Goal: Obtain resource: Download file/media

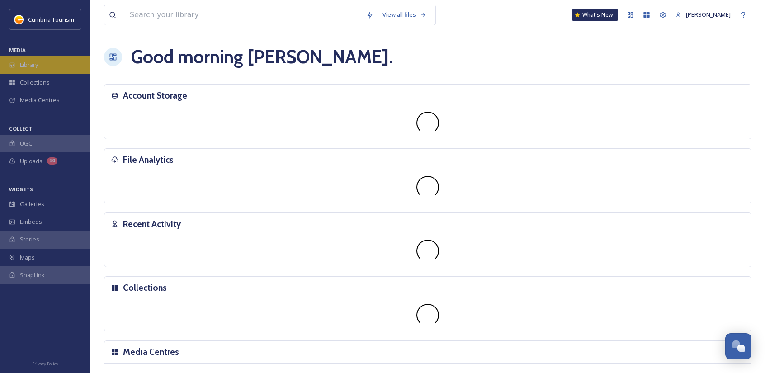
click at [37, 66] on span "Library" at bounding box center [29, 65] width 18 height 9
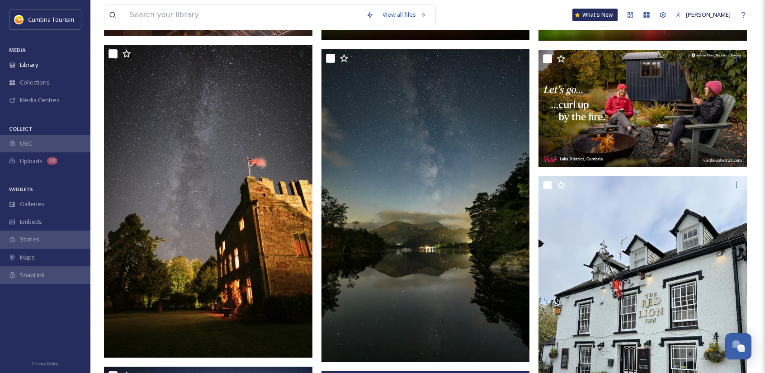
scroll to position [407, 0]
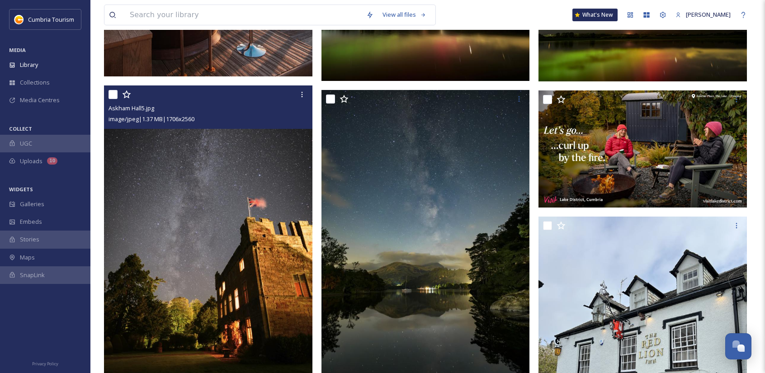
click at [258, 272] on img at bounding box center [208, 242] width 208 height 313
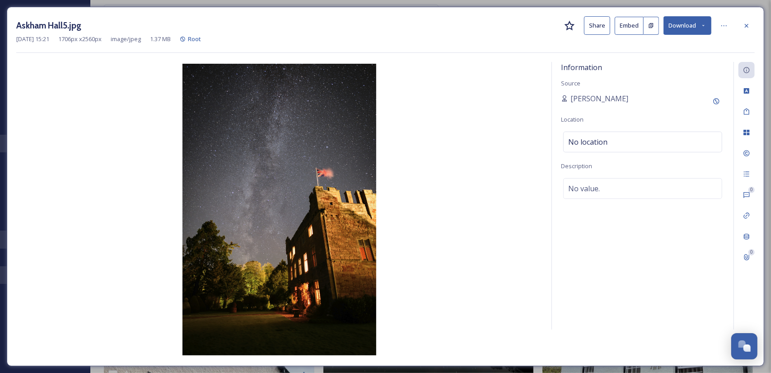
click at [683, 33] on button "Download" at bounding box center [688, 25] width 48 height 19
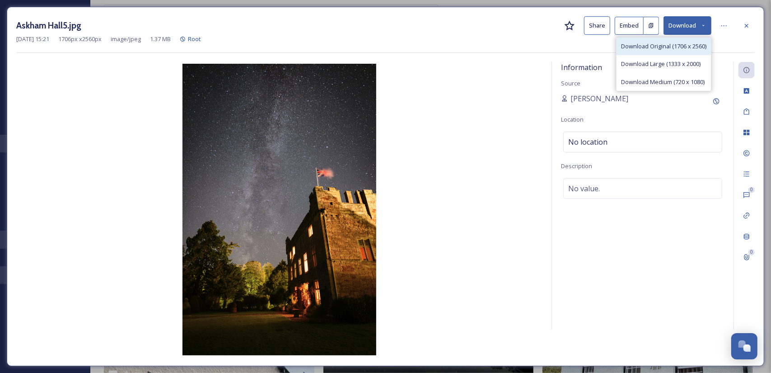
click at [665, 47] on span "Download Original (1706 x 2560)" at bounding box center [663, 46] width 85 height 9
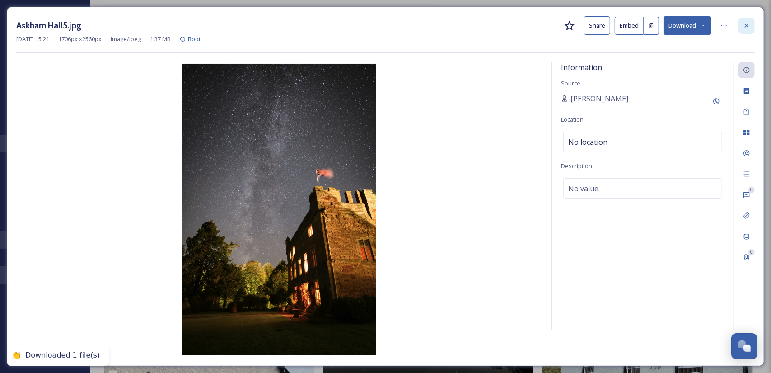
click at [746, 23] on icon at bounding box center [746, 25] width 7 height 7
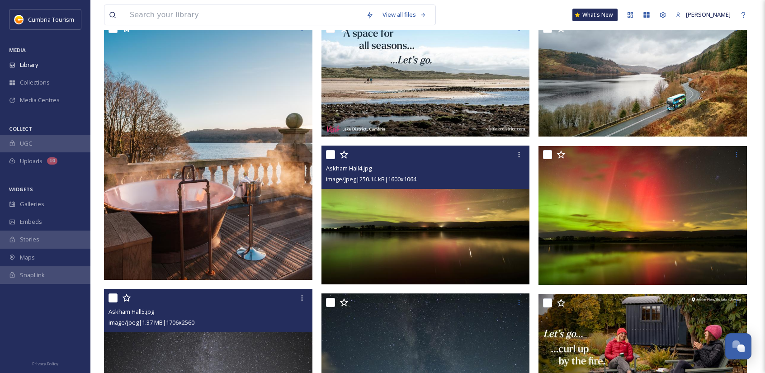
scroll to position [90, 0]
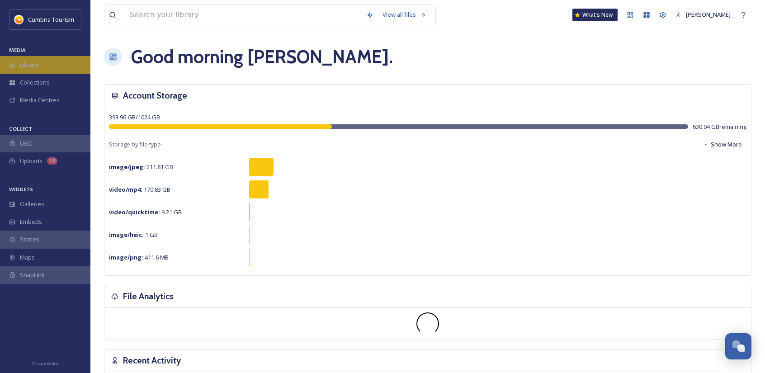
click at [42, 71] on div "Library" at bounding box center [45, 65] width 90 height 18
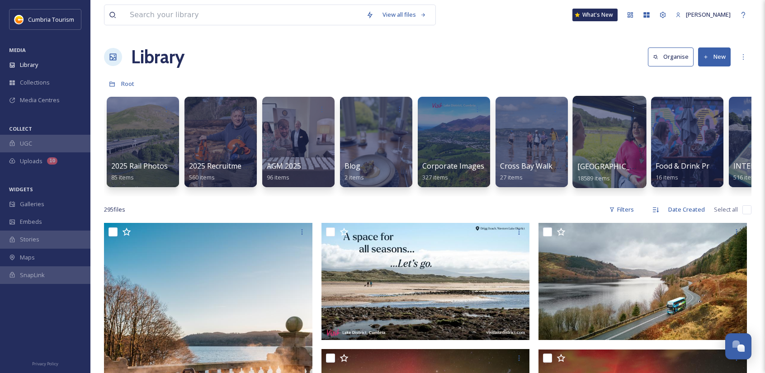
click at [585, 163] on span "[GEOGRAPHIC_DATA]" at bounding box center [614, 166] width 74 height 10
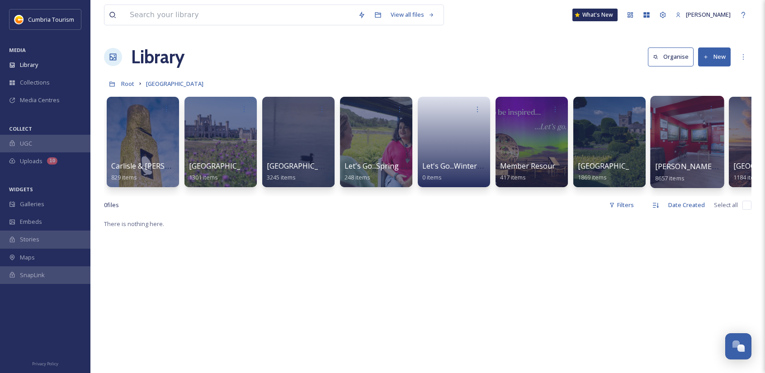
click at [681, 157] on div at bounding box center [687, 142] width 74 height 92
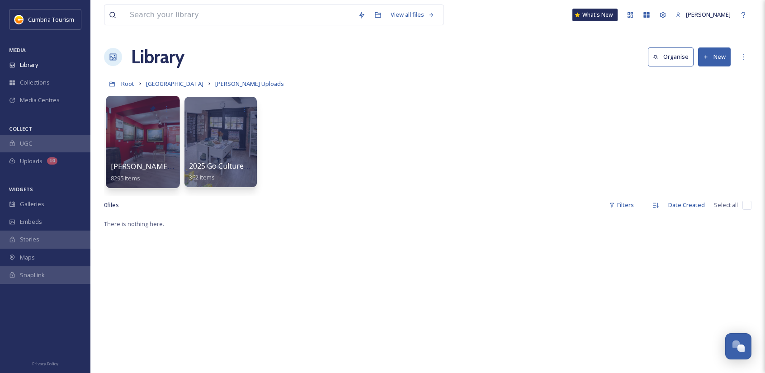
click at [153, 155] on div at bounding box center [143, 142] width 74 height 92
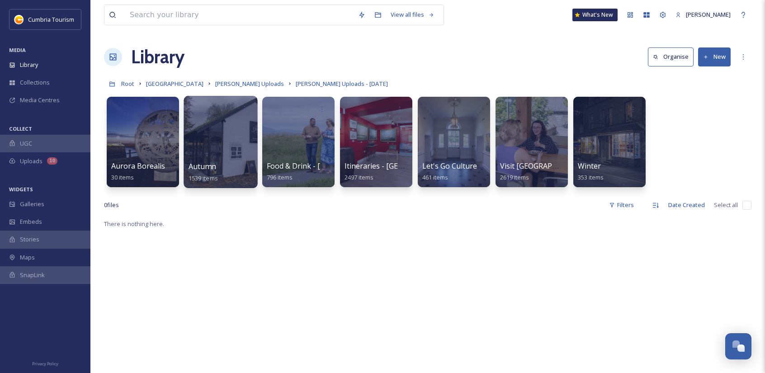
click at [208, 144] on div at bounding box center [220, 142] width 74 height 92
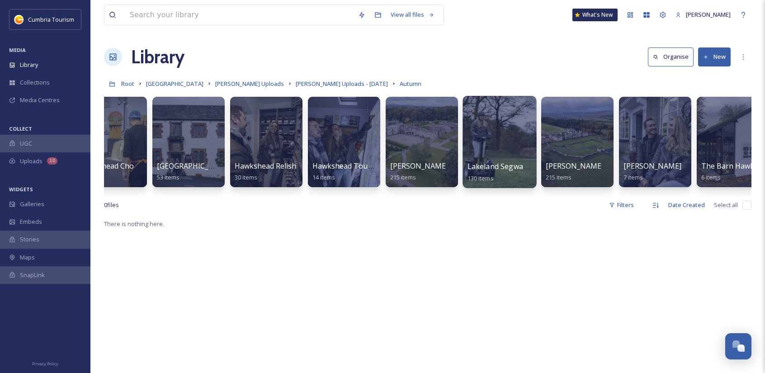
scroll to position [0, 814]
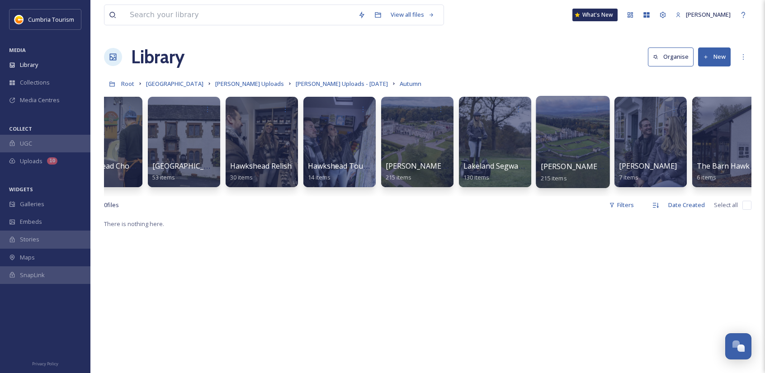
click at [552, 138] on div at bounding box center [573, 142] width 74 height 92
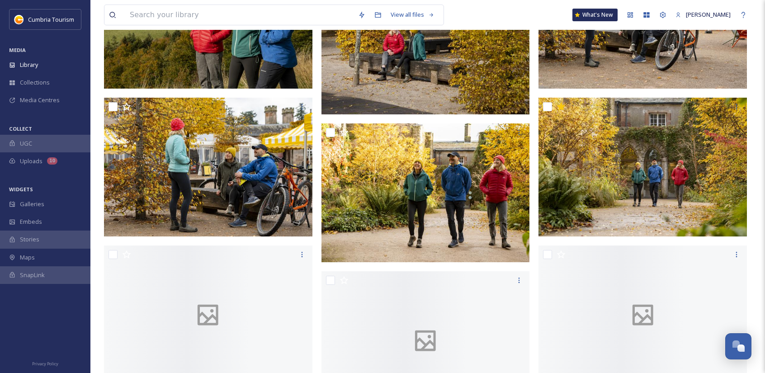
scroll to position [768, 0]
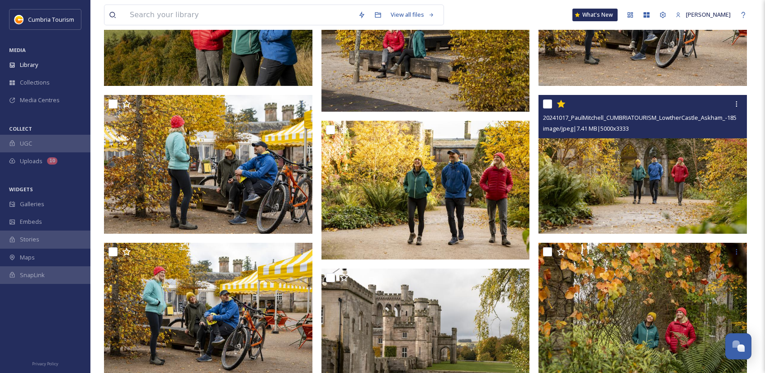
click at [608, 146] on img at bounding box center [642, 164] width 208 height 139
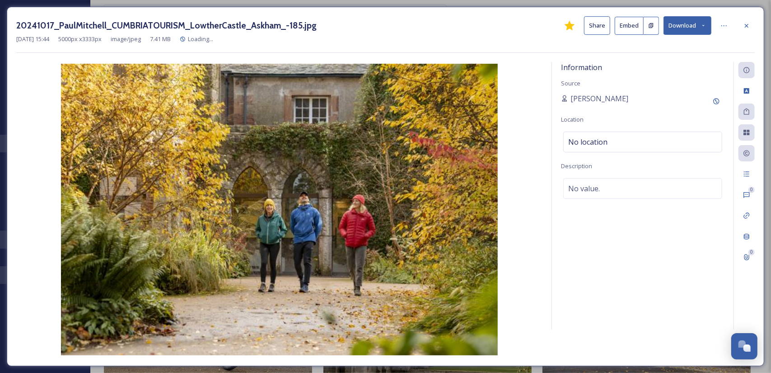
click at [697, 27] on button "Download" at bounding box center [688, 25] width 48 height 19
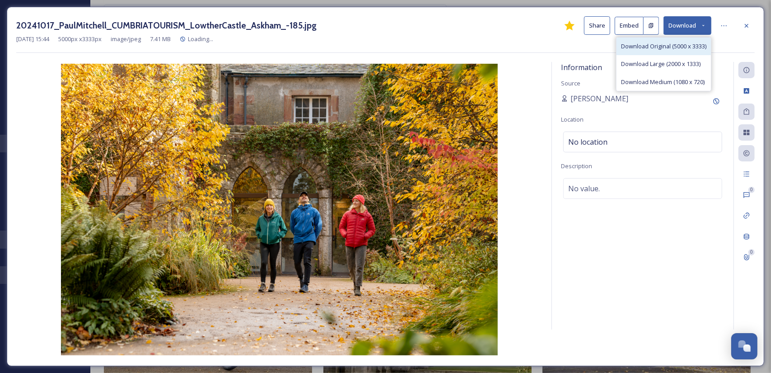
click at [654, 48] on span "Download Original (5000 x 3333)" at bounding box center [663, 46] width 85 height 9
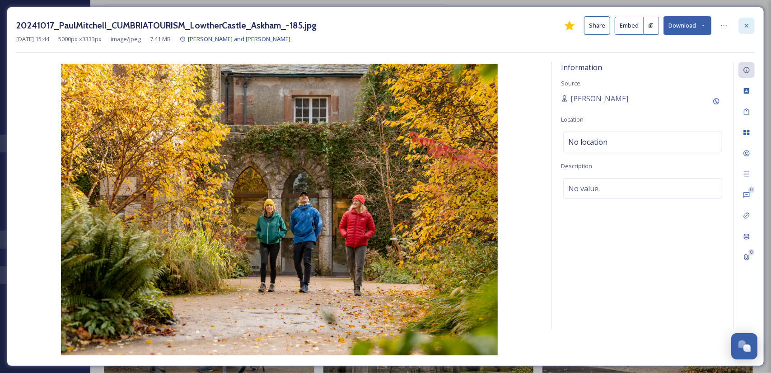
click at [746, 19] on div at bounding box center [747, 26] width 16 height 16
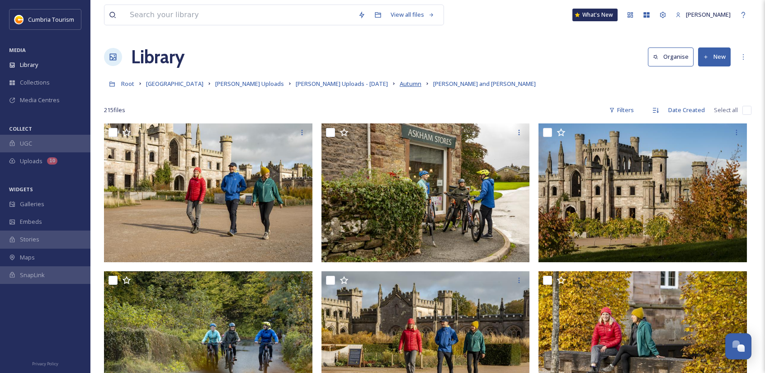
click at [400, 87] on span "Autumn" at bounding box center [411, 84] width 22 height 8
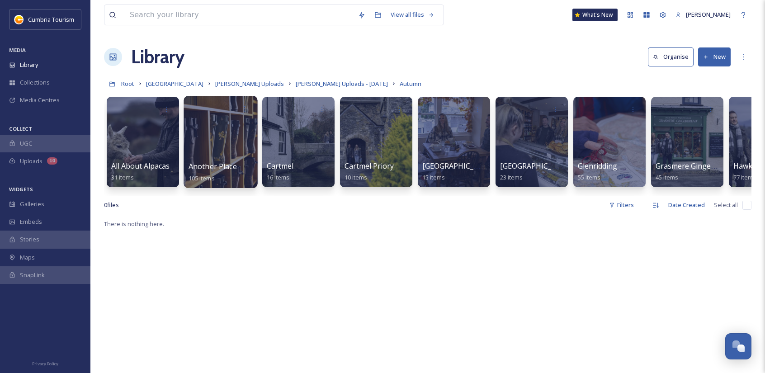
click at [224, 147] on div at bounding box center [220, 142] width 74 height 92
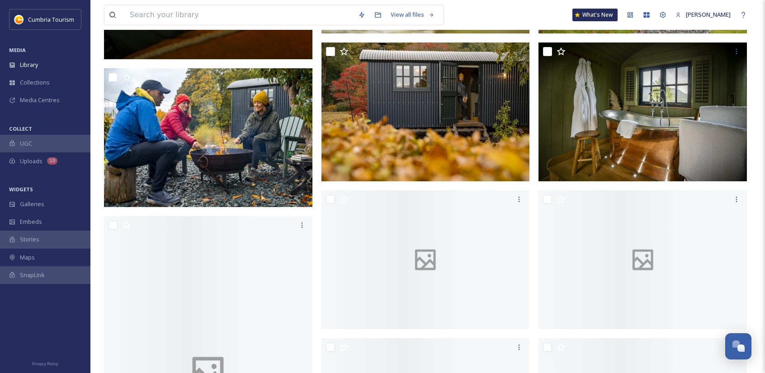
scroll to position [2938, 0]
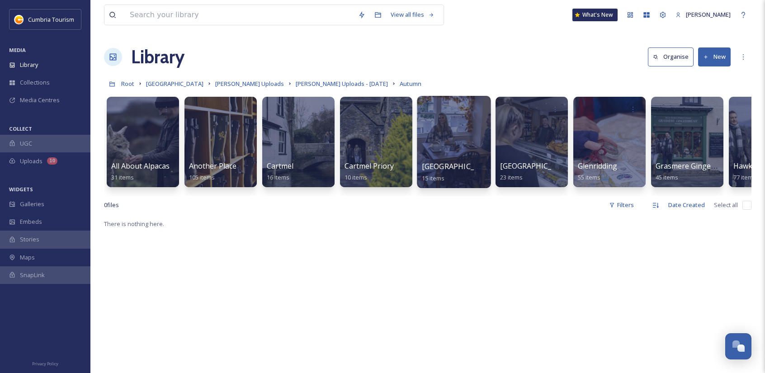
click at [452, 138] on div at bounding box center [454, 142] width 74 height 92
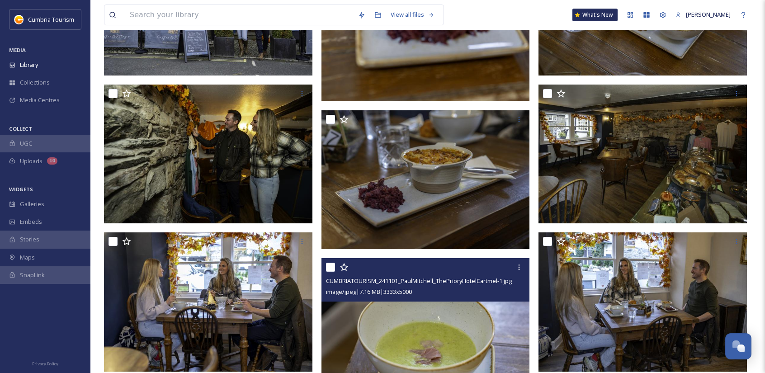
scroll to position [482, 0]
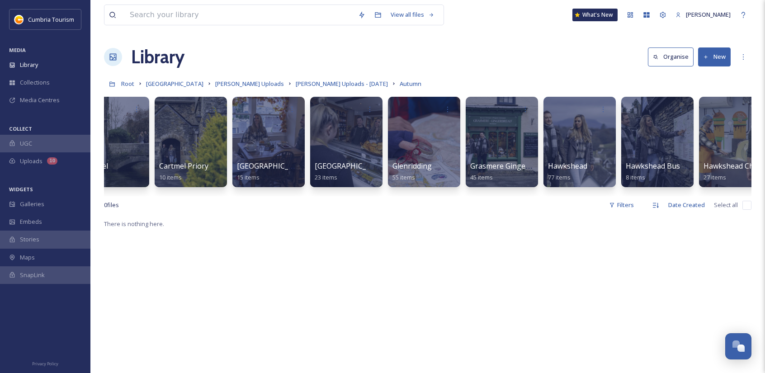
scroll to position [0, 186]
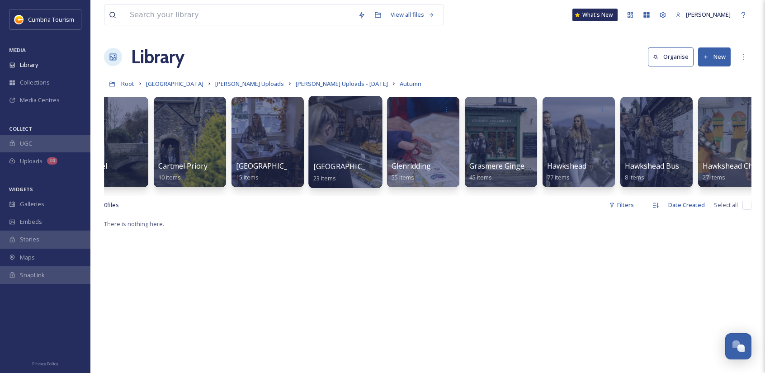
click at [321, 146] on div at bounding box center [345, 142] width 74 height 92
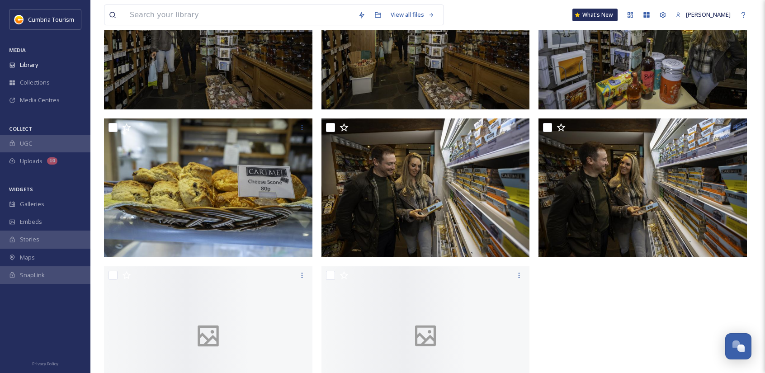
scroll to position [940, 0]
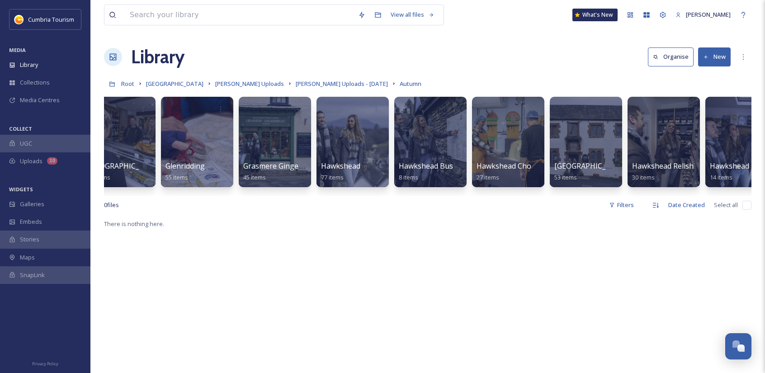
scroll to position [0, 419]
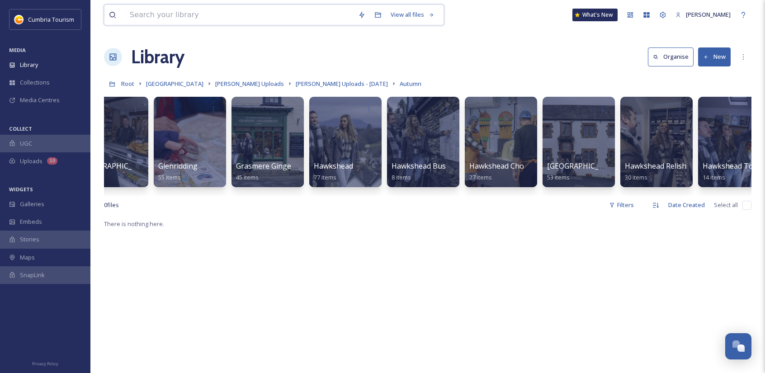
click at [230, 16] on input at bounding box center [239, 15] width 228 height 20
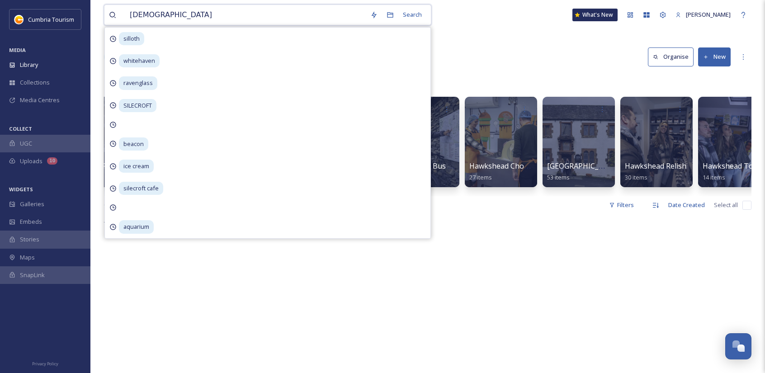
type input "christmas"
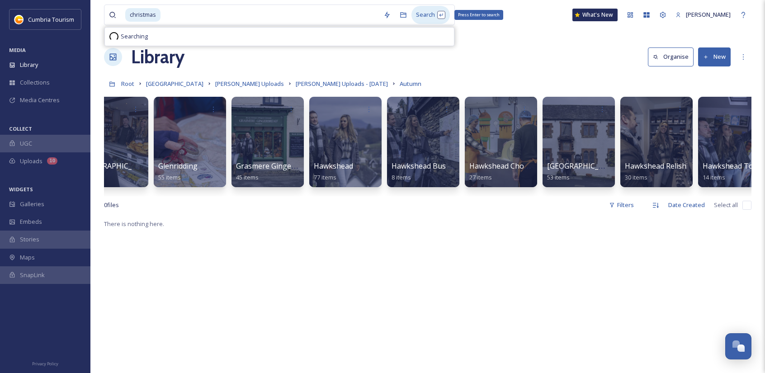
click at [420, 19] on div "Search Press Enter to search" at bounding box center [430, 15] width 38 height 18
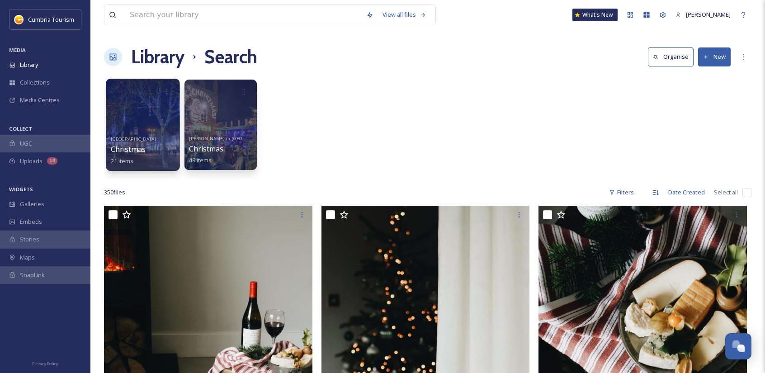
click at [149, 140] on div "Carlisle Christmas 21 items" at bounding box center [143, 148] width 65 height 33
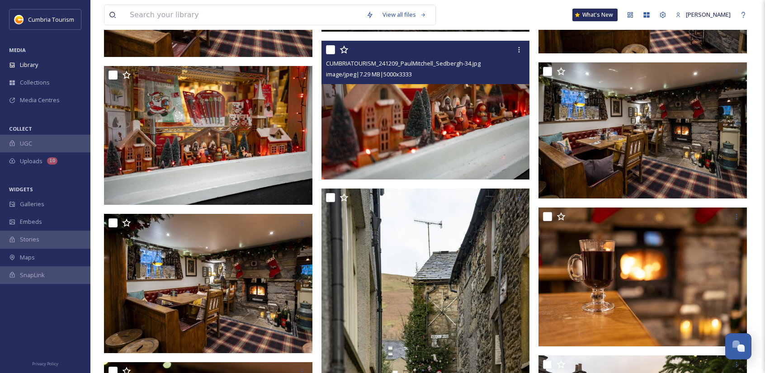
scroll to position [1220, 0]
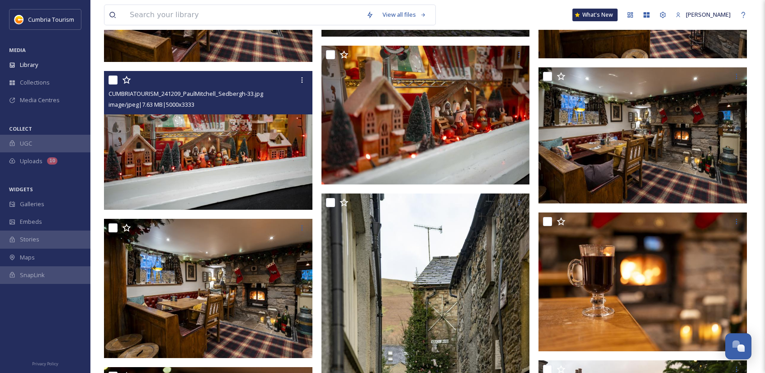
click at [204, 154] on img at bounding box center [208, 140] width 208 height 139
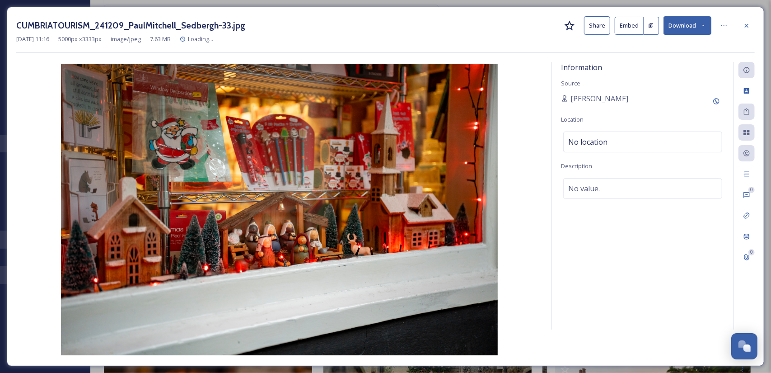
click at [682, 25] on button "Download" at bounding box center [688, 25] width 48 height 19
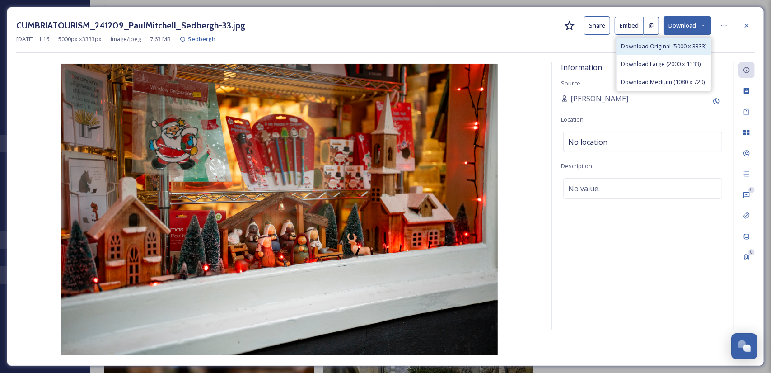
click at [678, 48] on span "Download Original (5000 x 3333)" at bounding box center [663, 46] width 85 height 9
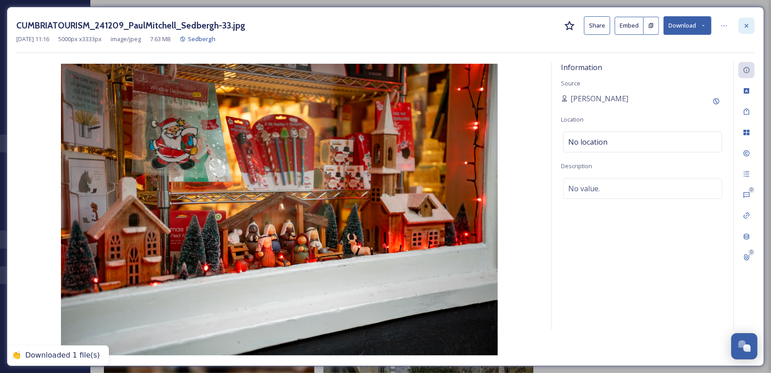
click at [746, 24] on icon at bounding box center [746, 25] width 7 height 7
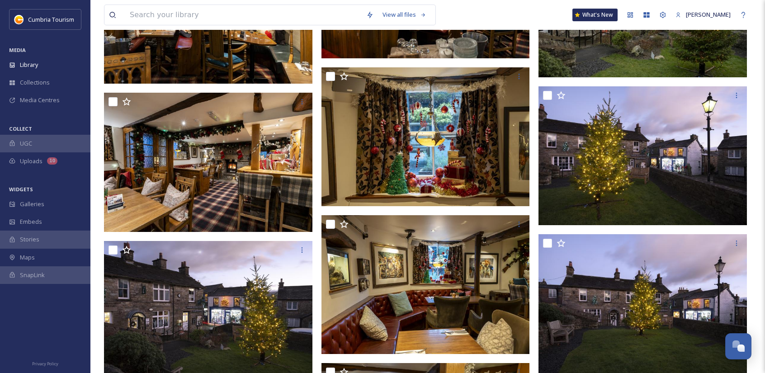
scroll to position [3661, 0]
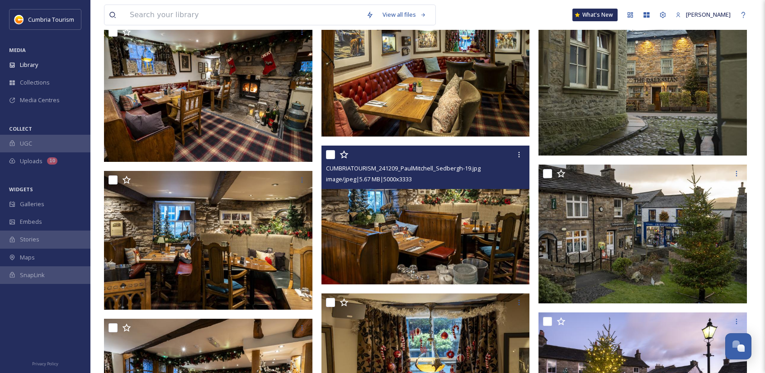
click at [407, 207] on img at bounding box center [425, 214] width 208 height 139
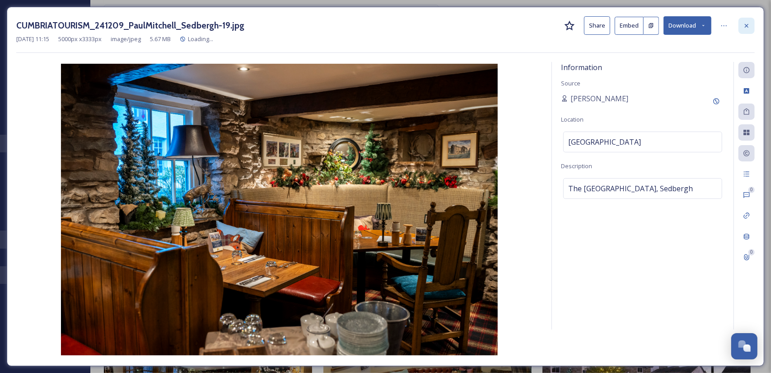
click at [749, 26] on icon at bounding box center [746, 25] width 7 height 7
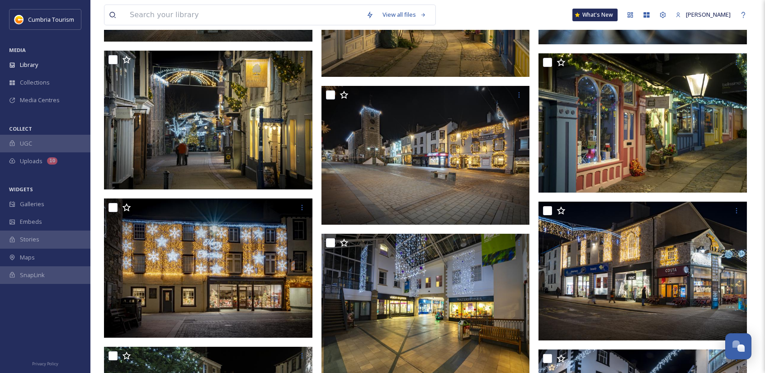
scroll to position [6508, 0]
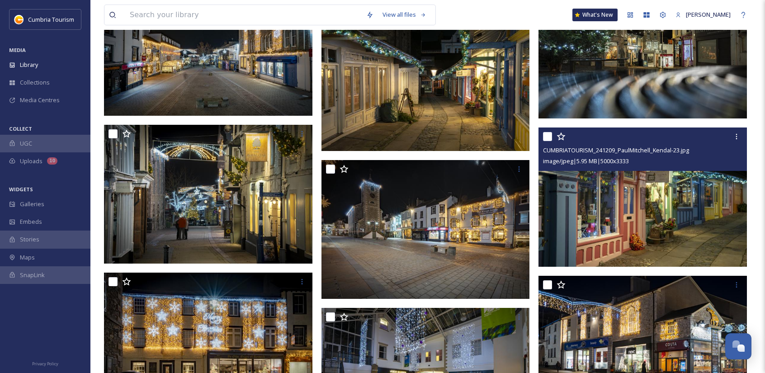
click at [633, 198] on img at bounding box center [642, 196] width 208 height 139
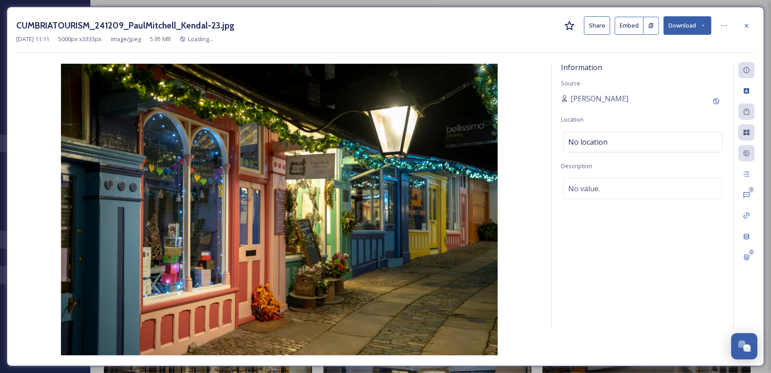
click at [686, 28] on button "Download" at bounding box center [688, 25] width 48 height 19
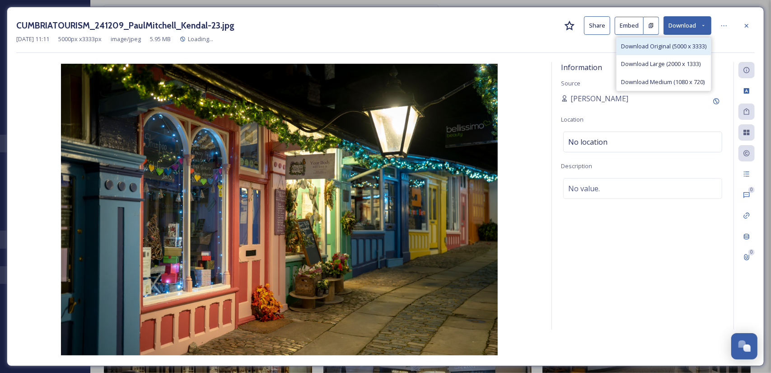
click at [682, 47] on span "Download Original (5000 x 3333)" at bounding box center [663, 46] width 85 height 9
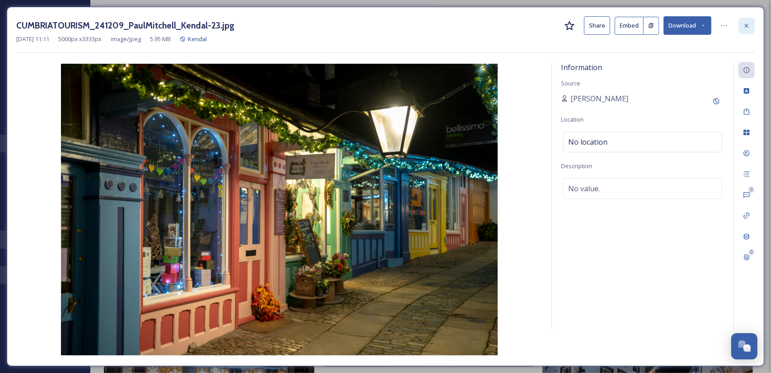
click at [750, 22] on icon at bounding box center [746, 25] width 7 height 7
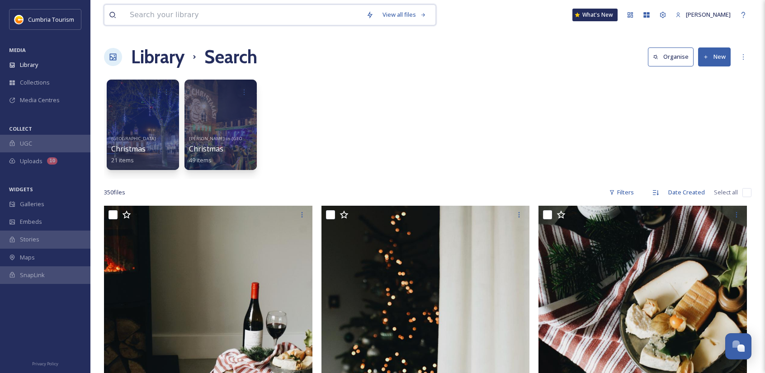
click at [193, 17] on input at bounding box center [243, 15] width 236 height 20
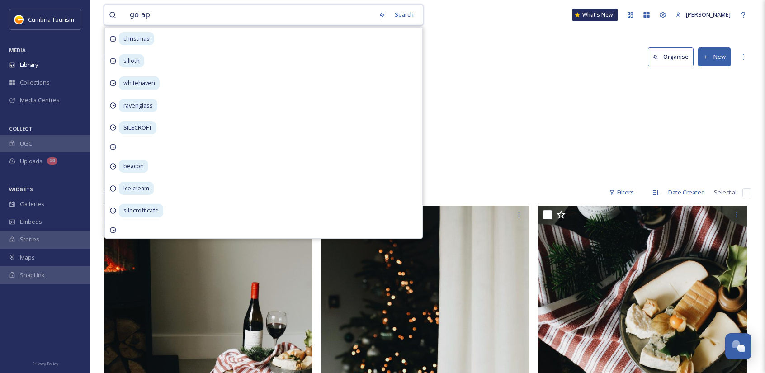
type input "go ape"
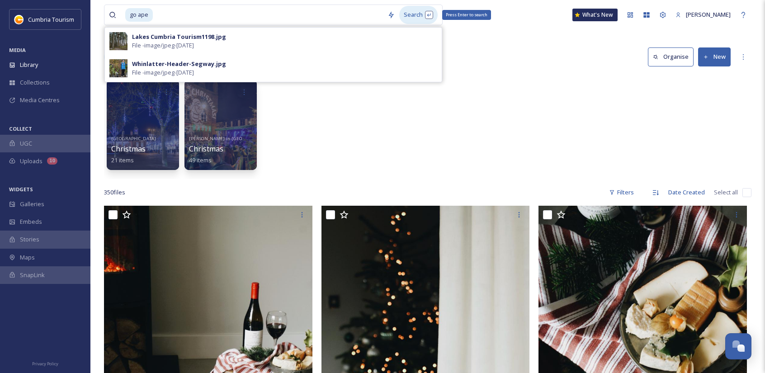
click at [403, 20] on div "Search Press Enter to search" at bounding box center [418, 15] width 38 height 18
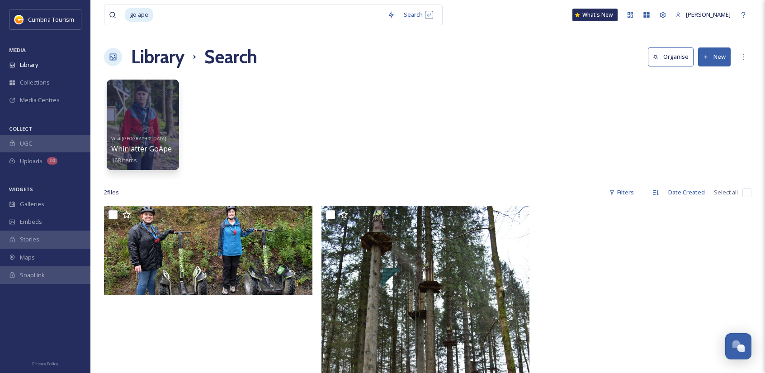
click at [506, 82] on div "Visit England Whinlatter GoApe 168 items" at bounding box center [427, 127] width 647 height 104
click at [147, 135] on div "Visit England Whinlatter GoApe 168 items" at bounding box center [143, 148] width 65 height 33
click at [148, 119] on div at bounding box center [143, 125] width 74 height 92
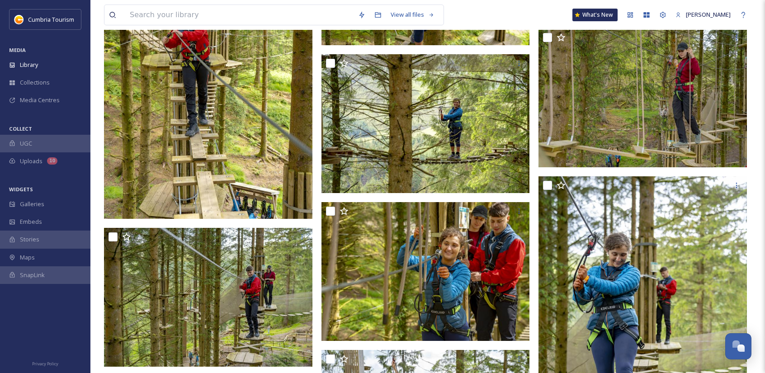
scroll to position [2847, 0]
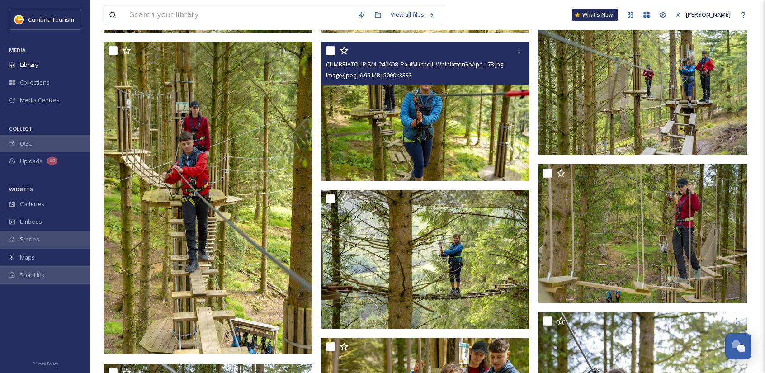
click at [454, 148] on img at bounding box center [425, 111] width 208 height 139
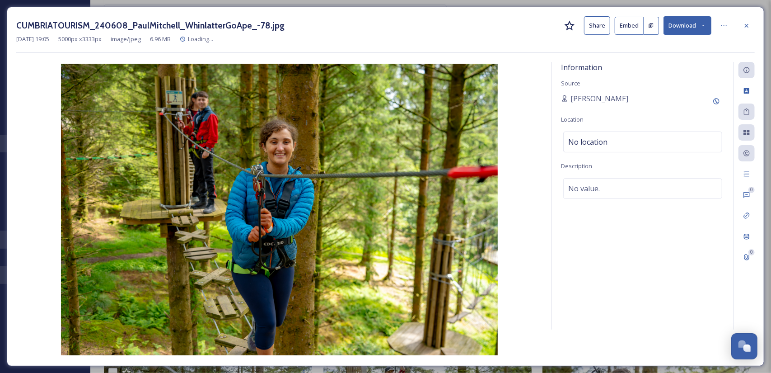
click at [688, 27] on button "Download" at bounding box center [688, 25] width 48 height 19
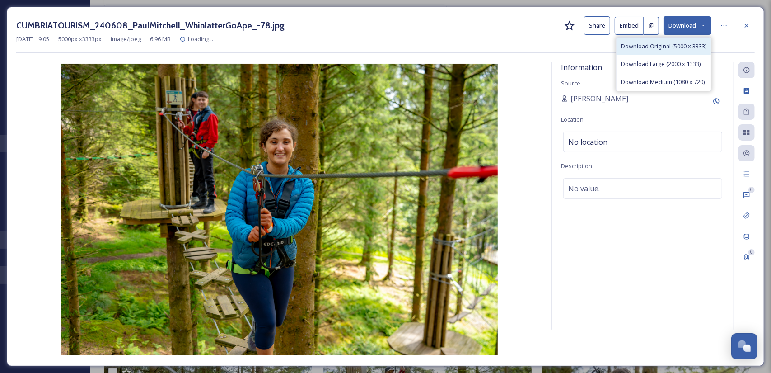
click at [686, 48] on span "Download Original (5000 x 3333)" at bounding box center [663, 46] width 85 height 9
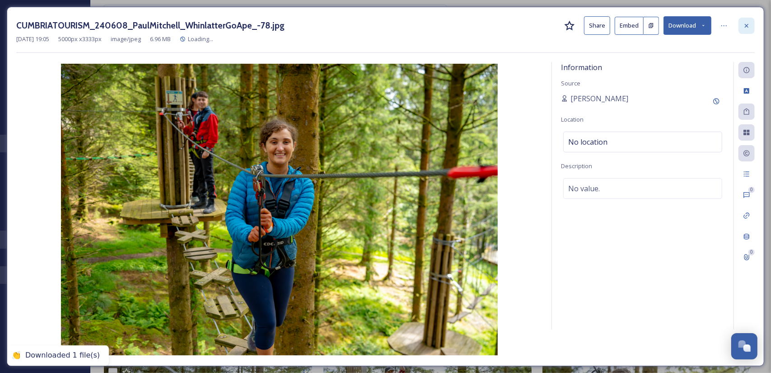
click at [747, 28] on icon at bounding box center [746, 25] width 7 height 7
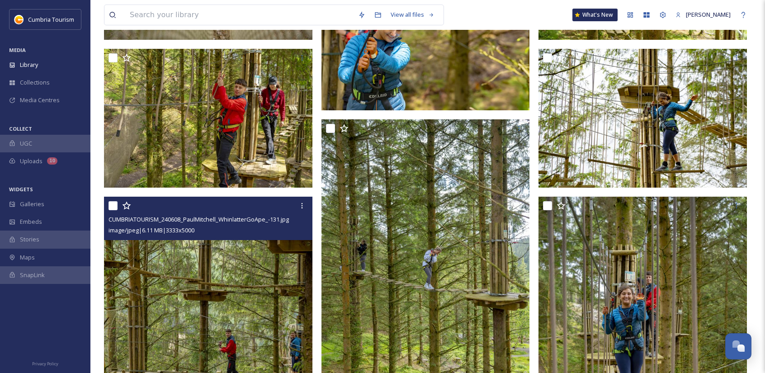
scroll to position [5604, 0]
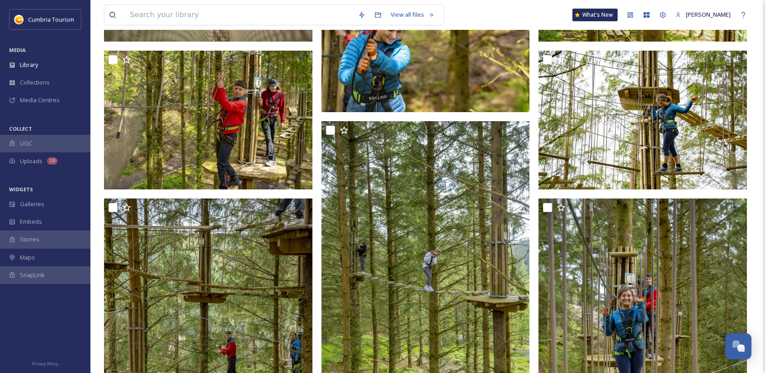
click at [199, 11] on input at bounding box center [239, 15] width 228 height 20
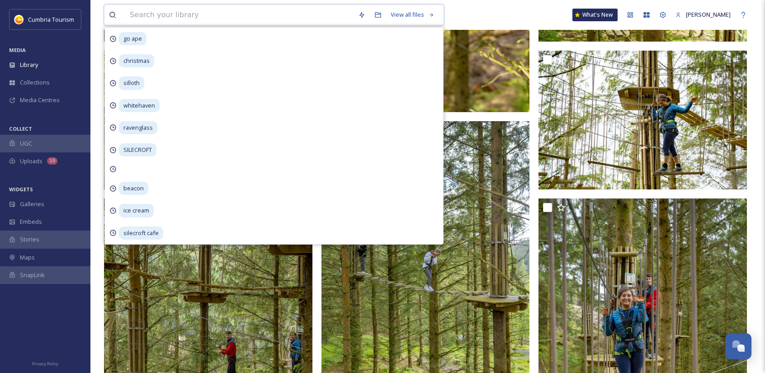
click at [198, 15] on input at bounding box center [239, 15] width 228 height 20
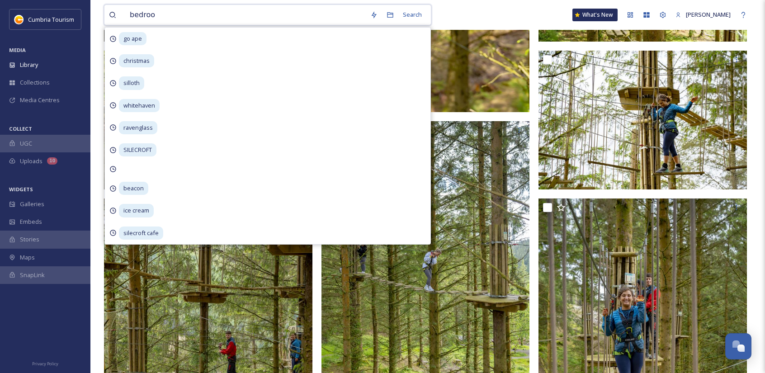
type input "bedroom"
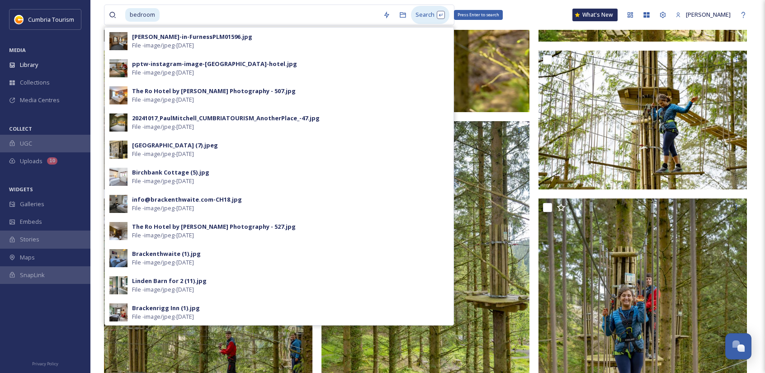
click at [417, 16] on div "Search Press Enter to search" at bounding box center [430, 15] width 38 height 18
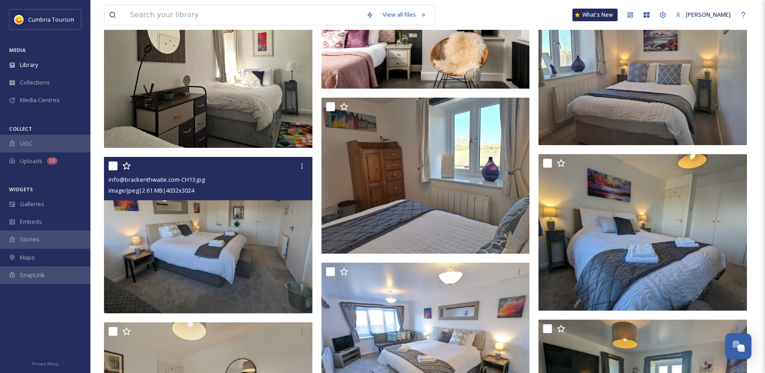
scroll to position [2215, 0]
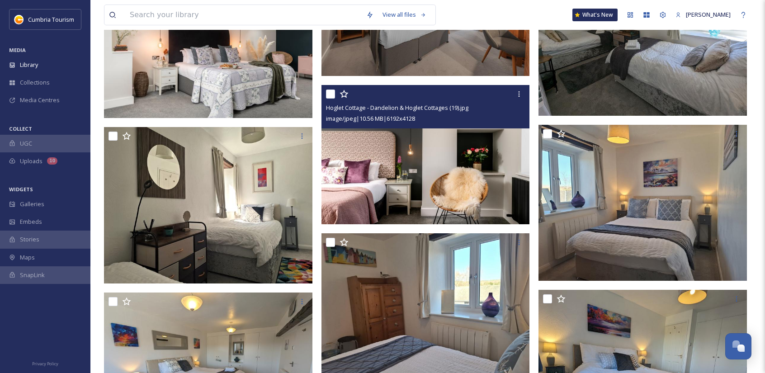
click at [448, 148] on img at bounding box center [425, 154] width 208 height 139
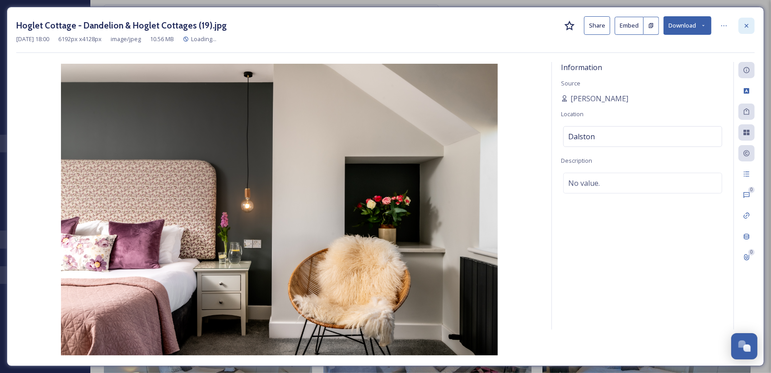
click at [749, 24] on icon at bounding box center [746, 25] width 7 height 7
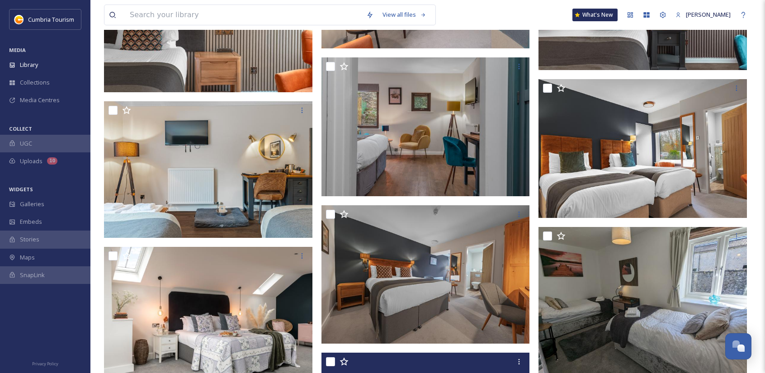
scroll to position [1943, 0]
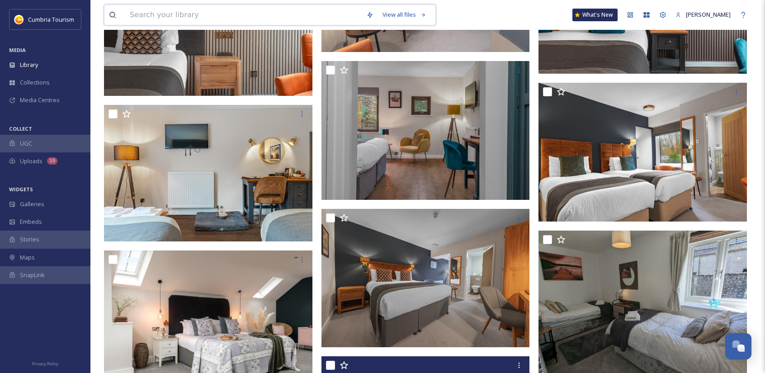
click at [177, 12] on input at bounding box center [243, 15] width 236 height 20
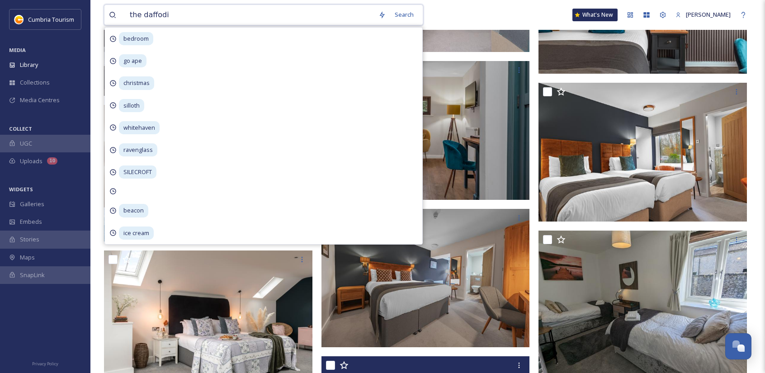
type input "the daffodil"
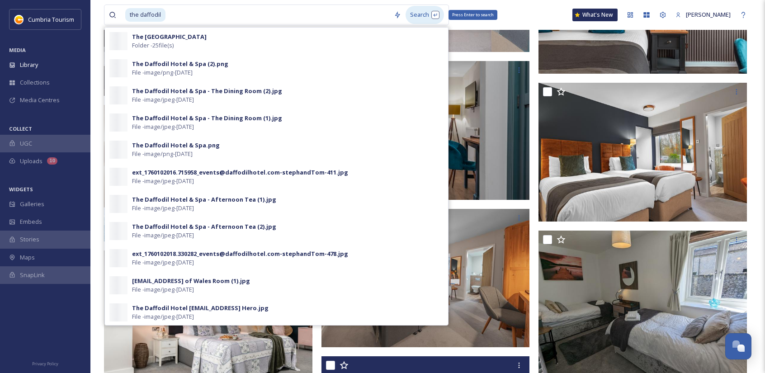
click at [420, 10] on div "Search Press Enter to search" at bounding box center [424, 15] width 38 height 18
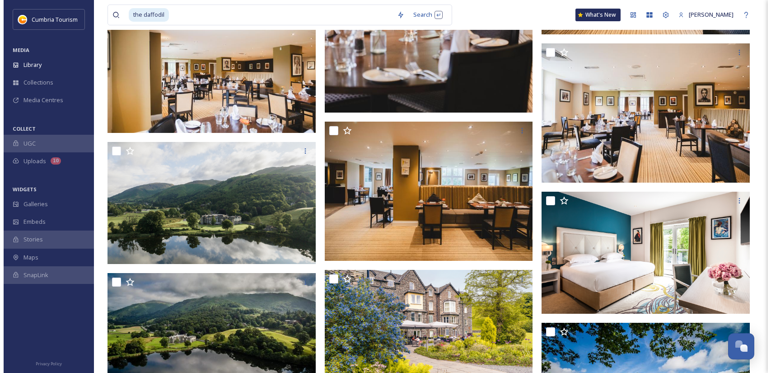
scroll to position [1389, 0]
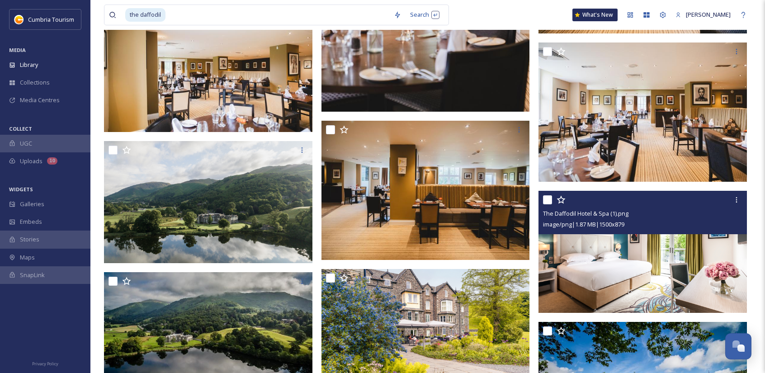
click at [615, 258] on img at bounding box center [642, 252] width 208 height 122
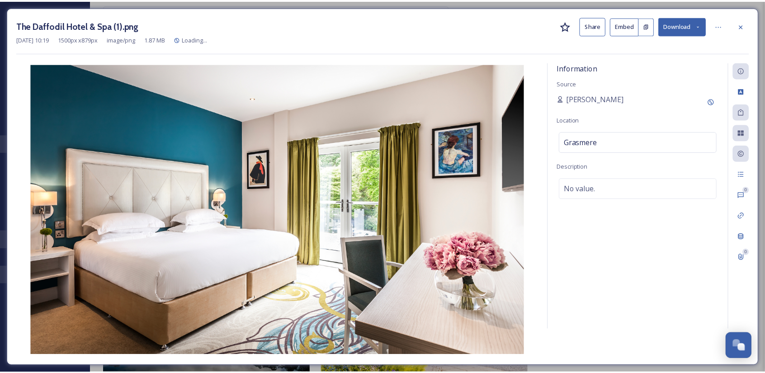
scroll to position [1401, 0]
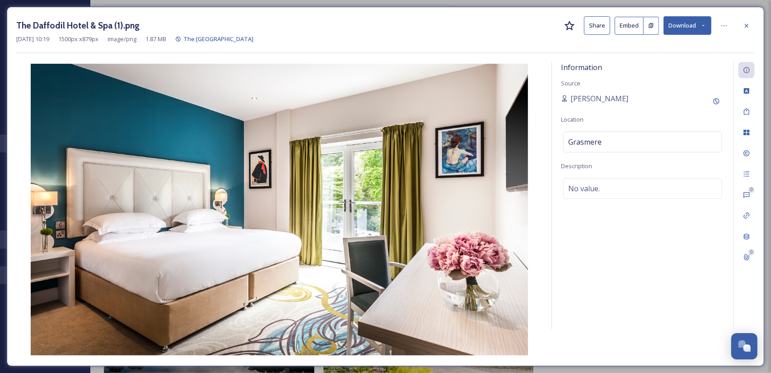
click at [748, 25] on icon at bounding box center [746, 25] width 7 height 7
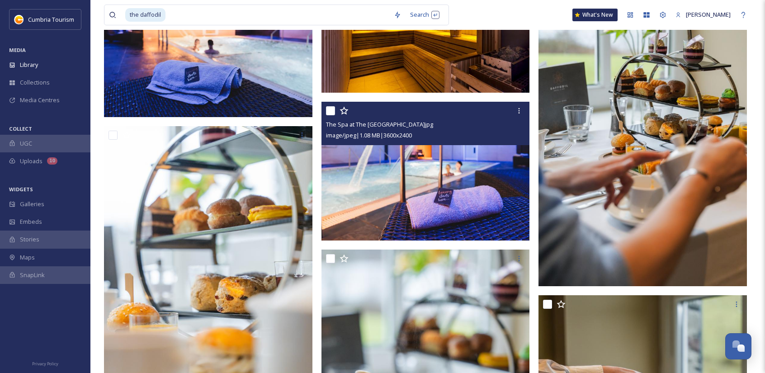
scroll to position [633, 0]
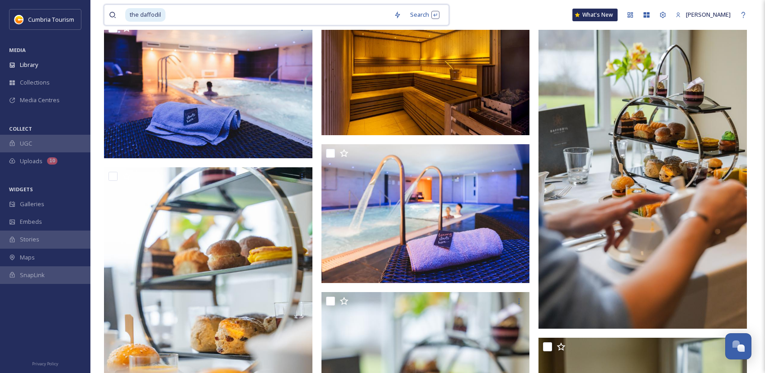
click at [171, 8] on input at bounding box center [277, 15] width 223 height 20
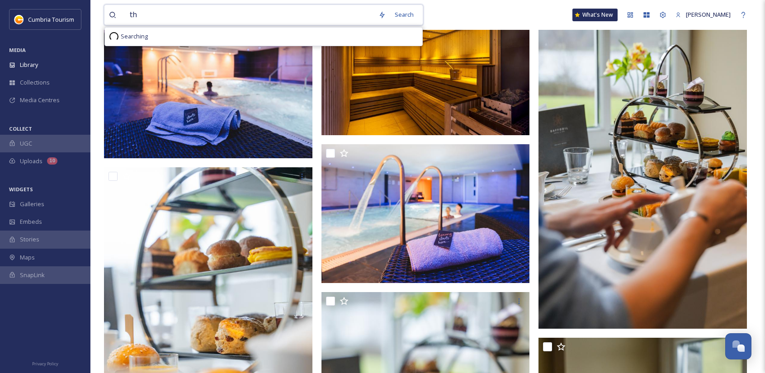
type input "t"
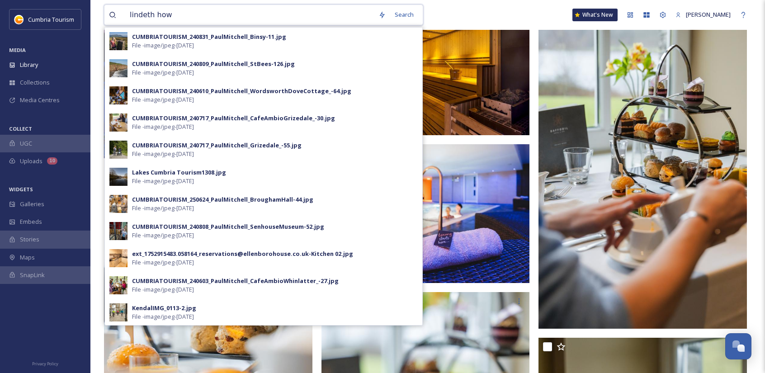
type input "lindeth howe"
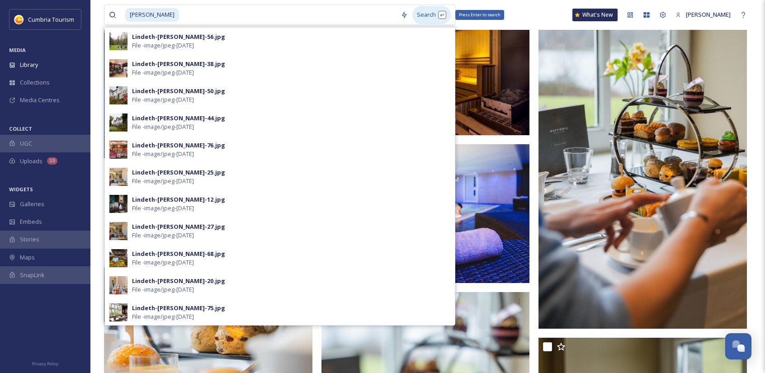
click at [440, 14] on div "Search Press Enter to search" at bounding box center [431, 15] width 38 height 18
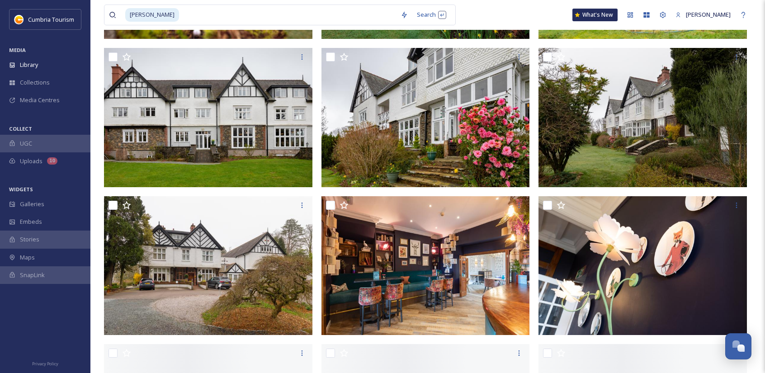
scroll to position [542, 0]
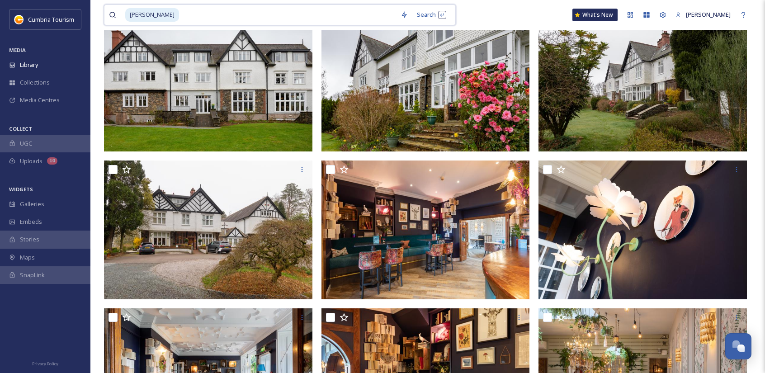
drag, startPoint x: 175, startPoint y: 11, endPoint x: 132, endPoint y: 9, distance: 43.0
click at [132, 9] on div "lindeth howe" at bounding box center [260, 15] width 271 height 20
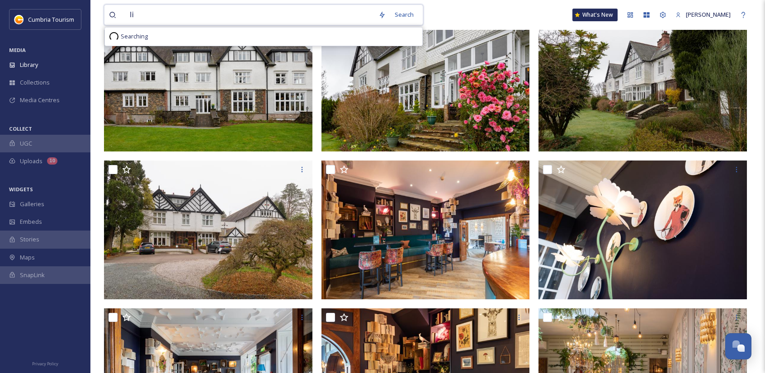
type input "l"
type input "the ro hotel"
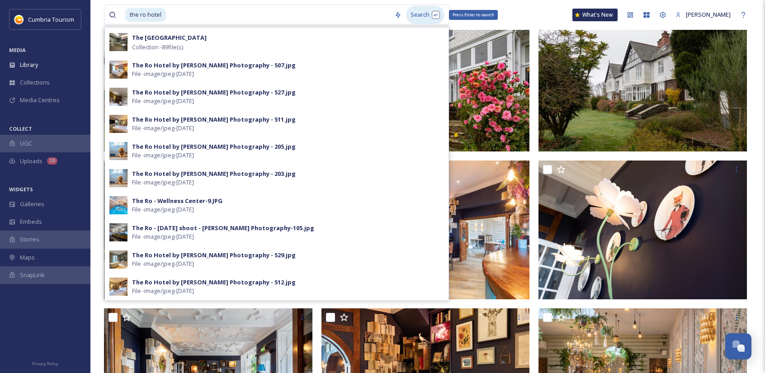
click at [422, 11] on div "Search Press Enter to search" at bounding box center [425, 15] width 38 height 18
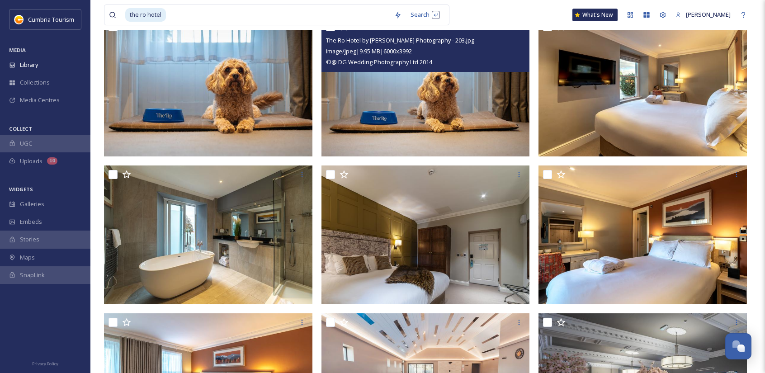
scroll to position [187, 0]
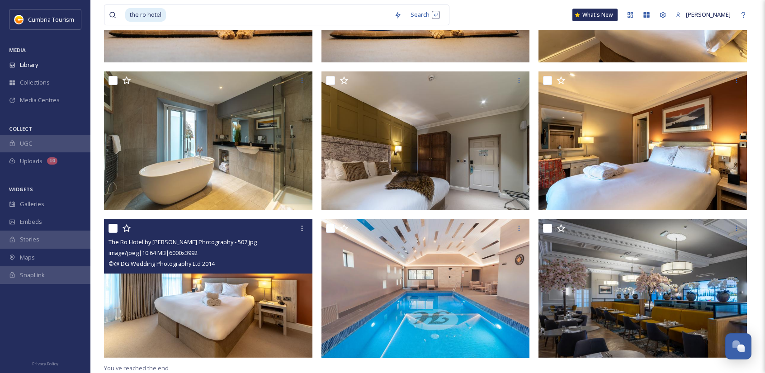
click at [259, 265] on div "© @ DG Wedding Photography Ltd 2014" at bounding box center [209, 263] width 202 height 11
click at [252, 292] on img at bounding box center [208, 288] width 208 height 139
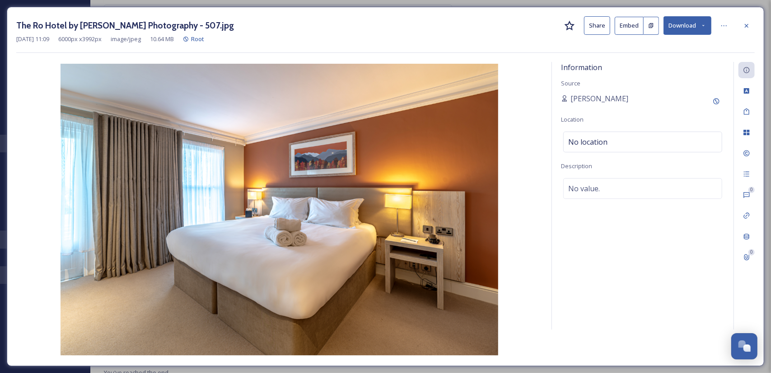
click at [696, 20] on button "Download" at bounding box center [688, 25] width 48 height 19
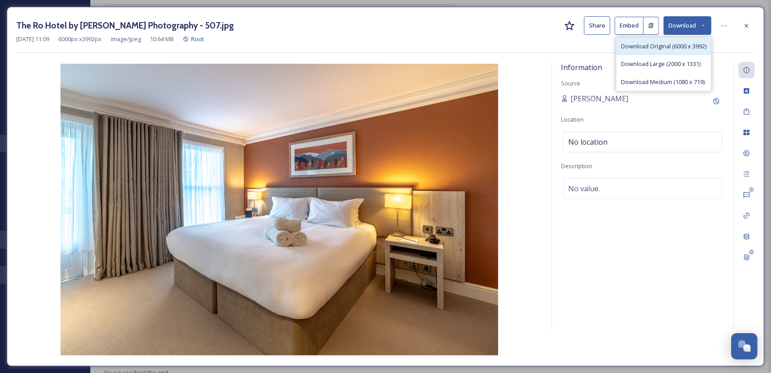
click at [682, 48] on span "Download Original (6000 x 3992)" at bounding box center [663, 46] width 85 height 9
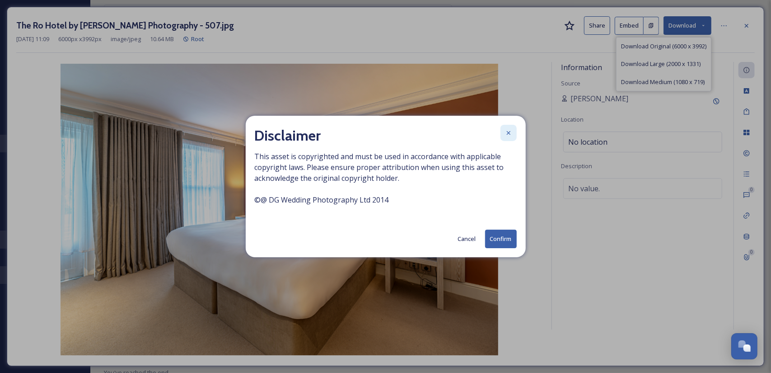
click at [510, 131] on icon at bounding box center [508, 132] width 7 height 7
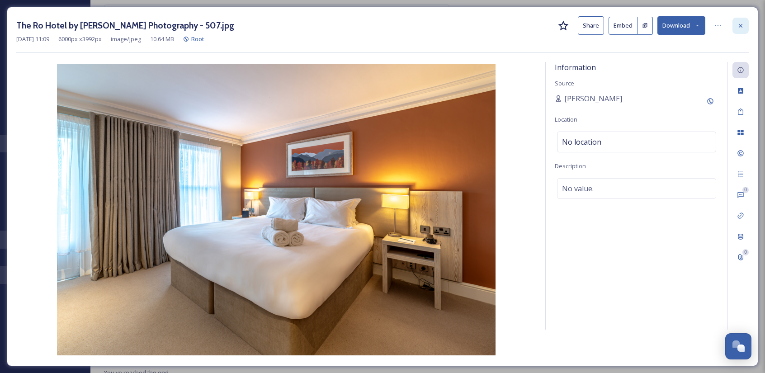
click at [741, 23] on icon at bounding box center [740, 25] width 7 height 7
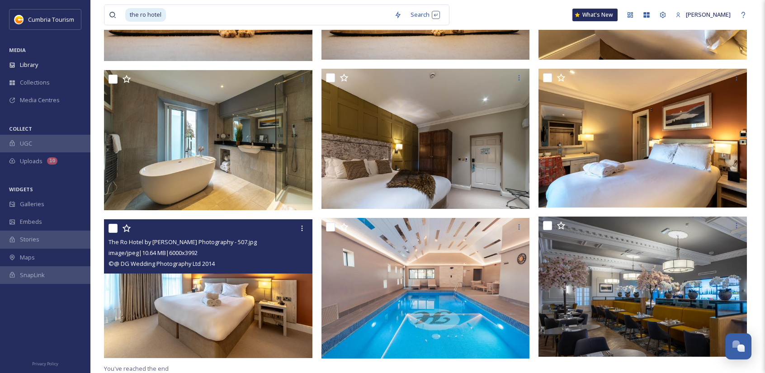
scroll to position [190, 0]
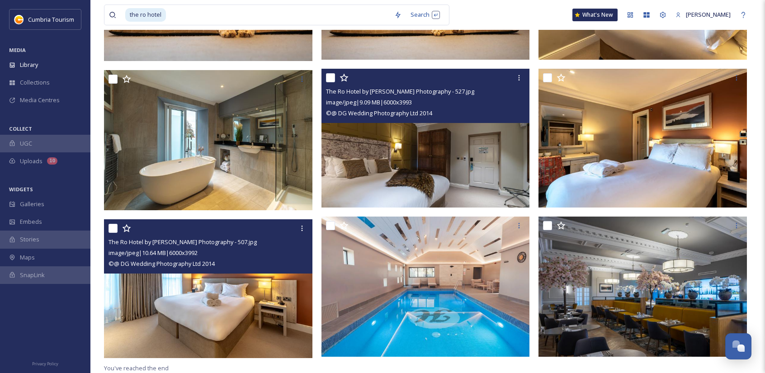
click at [465, 147] on img at bounding box center [425, 138] width 208 height 139
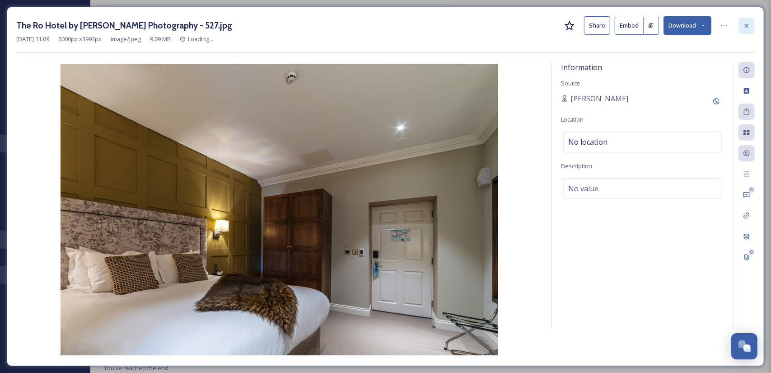
click at [752, 27] on div at bounding box center [747, 26] width 16 height 16
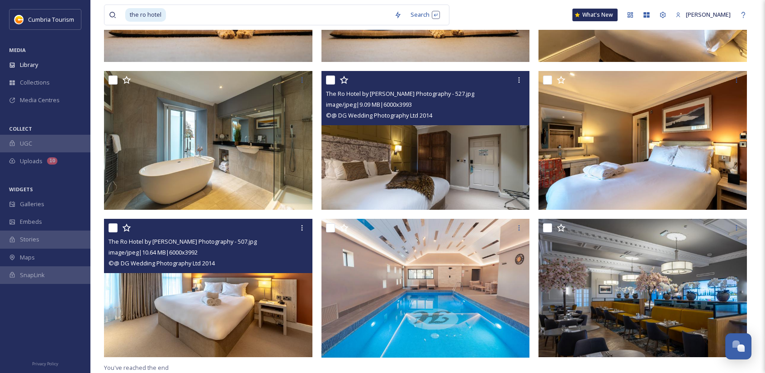
scroll to position [187, 0]
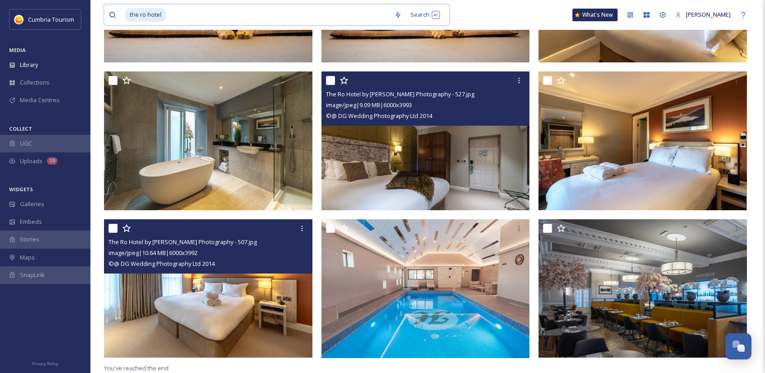
drag, startPoint x: 167, startPoint y: 11, endPoint x: 128, endPoint y: 11, distance: 38.9
click at [128, 11] on div "the ro hotel" at bounding box center [257, 15] width 264 height 20
type input "t"
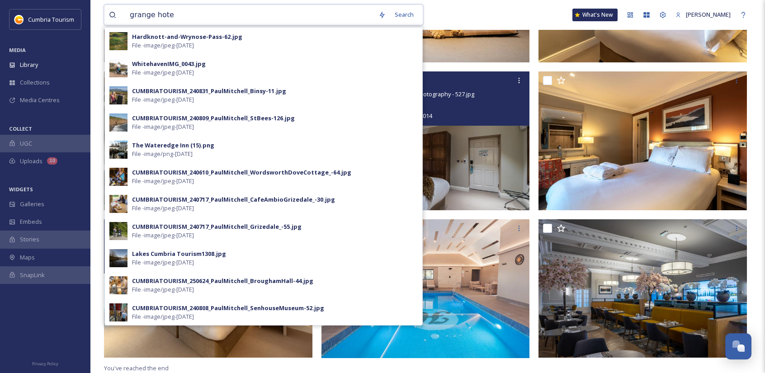
type input "grange hotel"
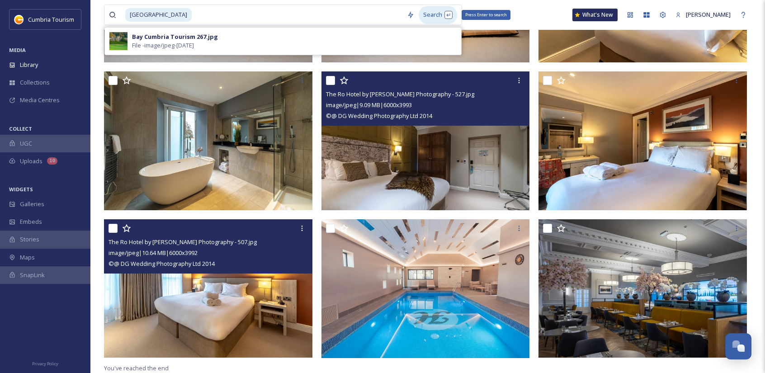
click at [429, 13] on div "Search Press Enter to search" at bounding box center [438, 15] width 38 height 18
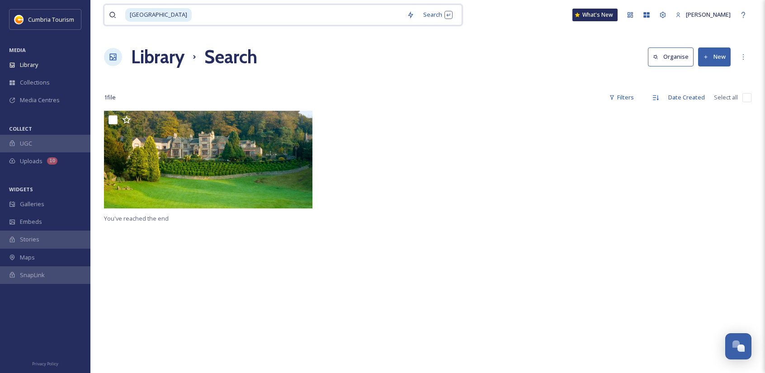
click at [193, 14] on input at bounding box center [298, 15] width 210 height 20
type input "g"
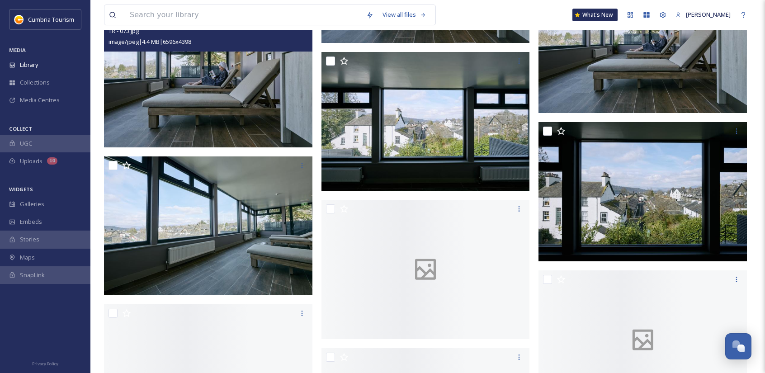
scroll to position [2938, 0]
